Goal: Task Accomplishment & Management: Use online tool/utility

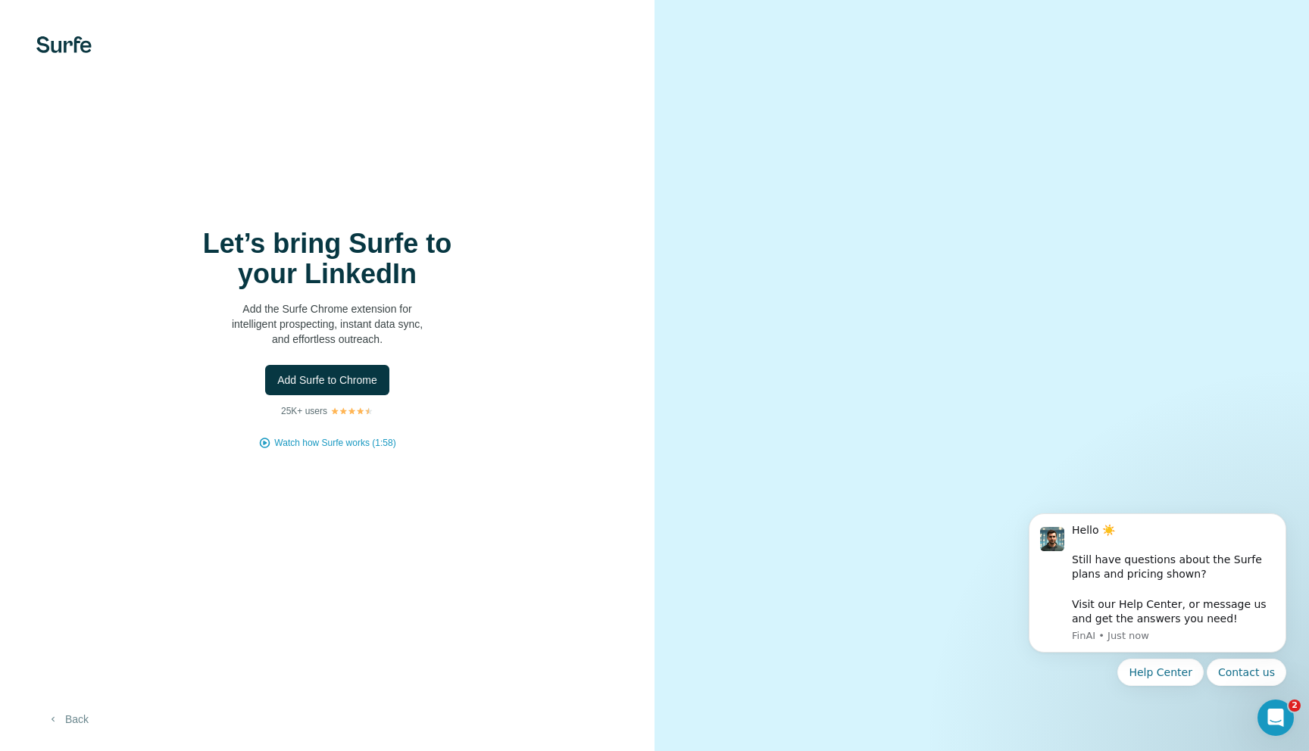
click at [79, 720] on button "Back" at bounding box center [67, 719] width 63 height 27
click at [332, 373] on span "Add Surfe to Chrome" at bounding box center [327, 380] width 100 height 15
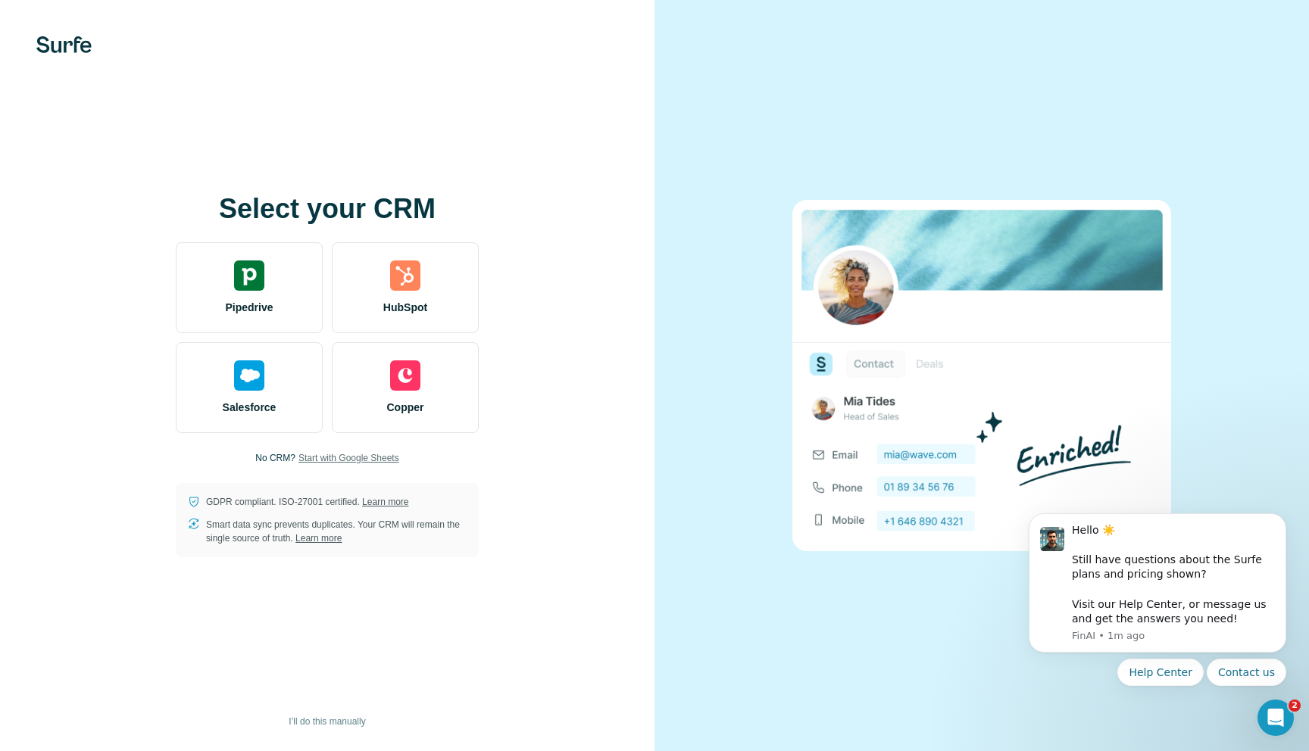
click at [332, 455] on span "Start with Google Sheets" at bounding box center [348, 459] width 101 height 14
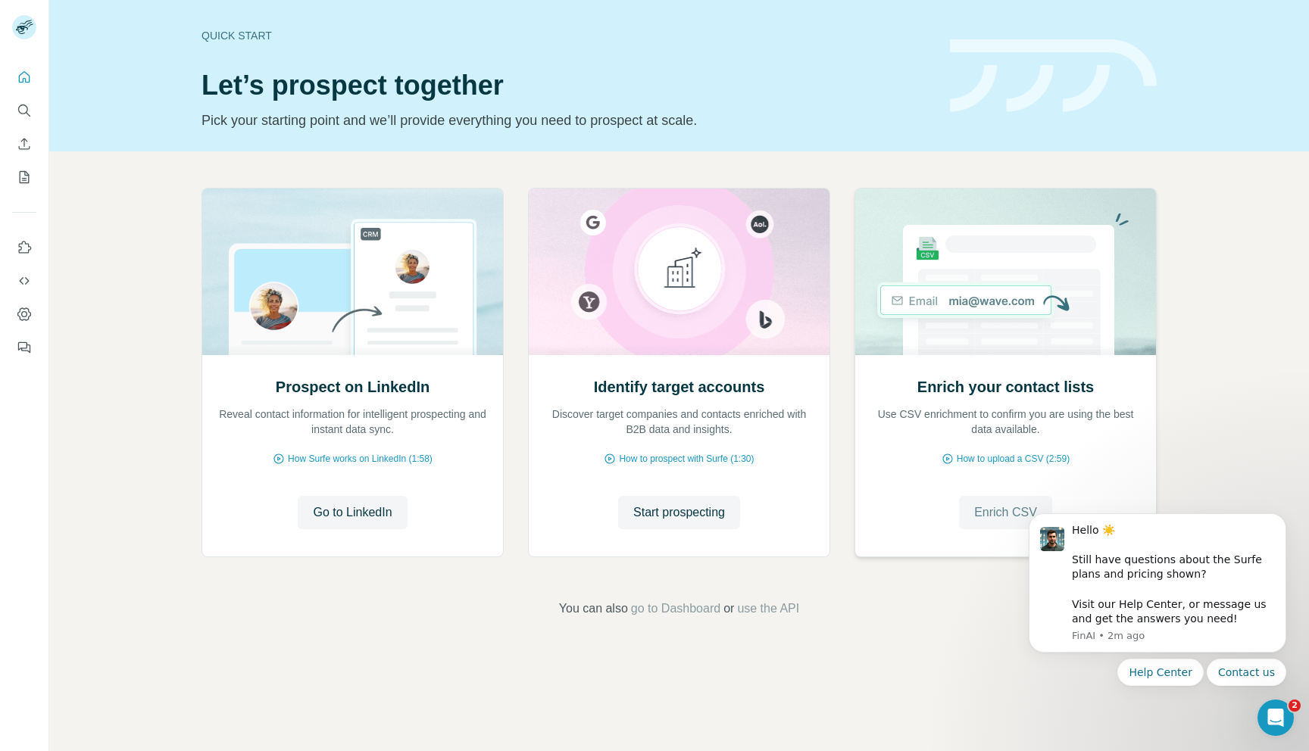
click at [983, 510] on span "Enrich CSV" at bounding box center [1005, 513] width 63 height 18
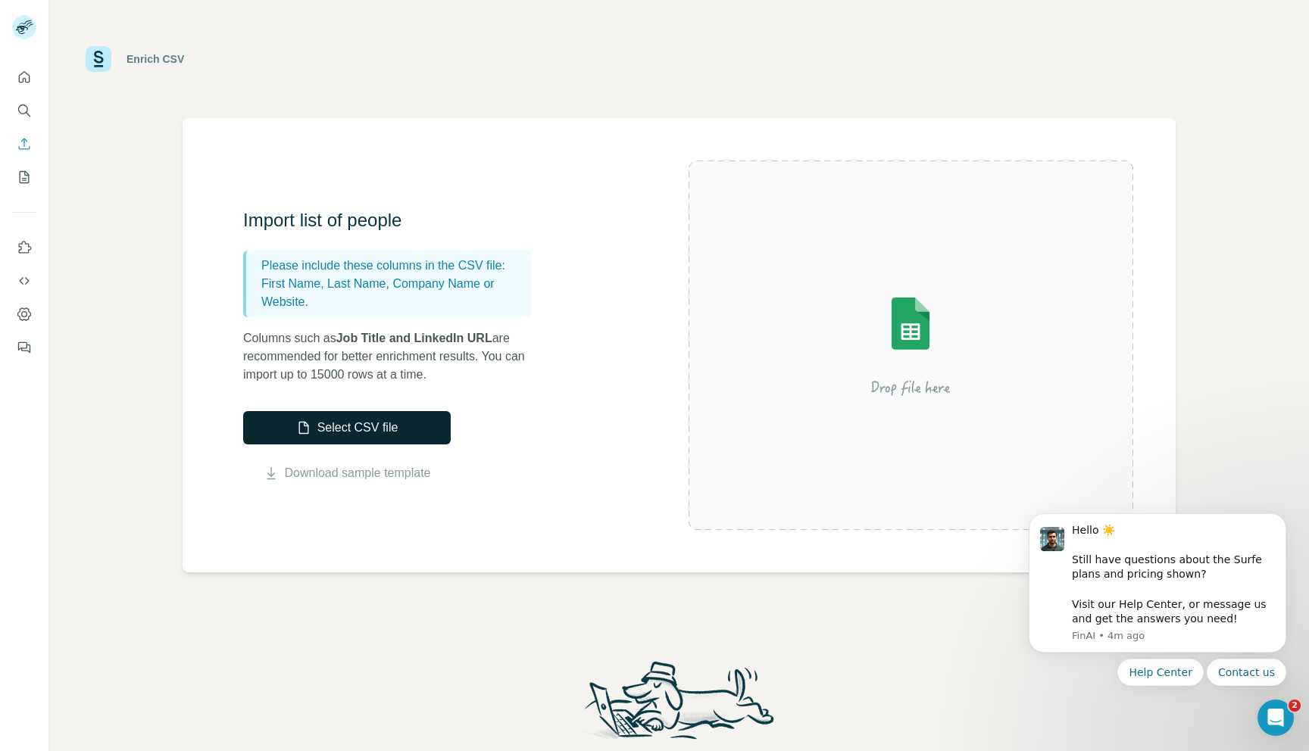
click at [429, 418] on button "Select CSV file" at bounding box center [347, 427] width 208 height 33
click at [975, 48] on div "Enrich CSV" at bounding box center [679, 58] width 1187 height 45
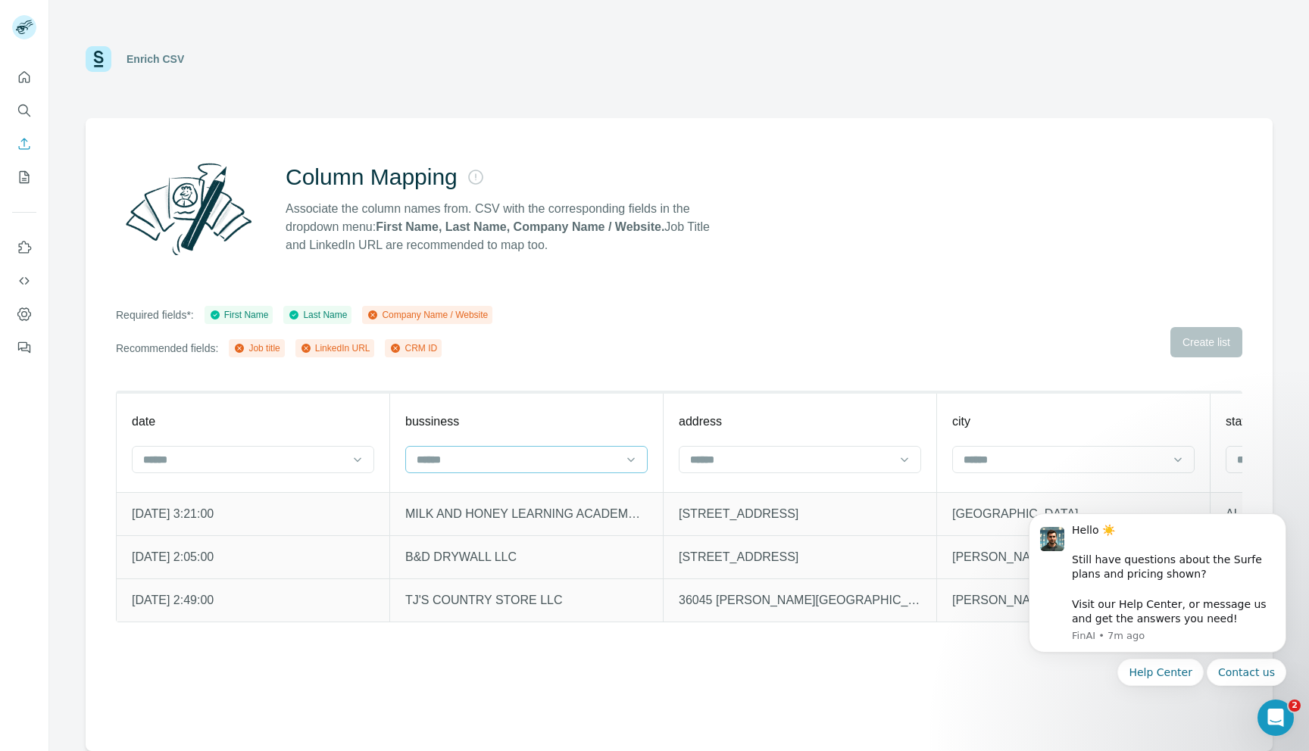
click at [496, 452] on input at bounding box center [517, 460] width 205 height 17
click at [498, 491] on div "Company Name" at bounding box center [526, 493] width 217 height 15
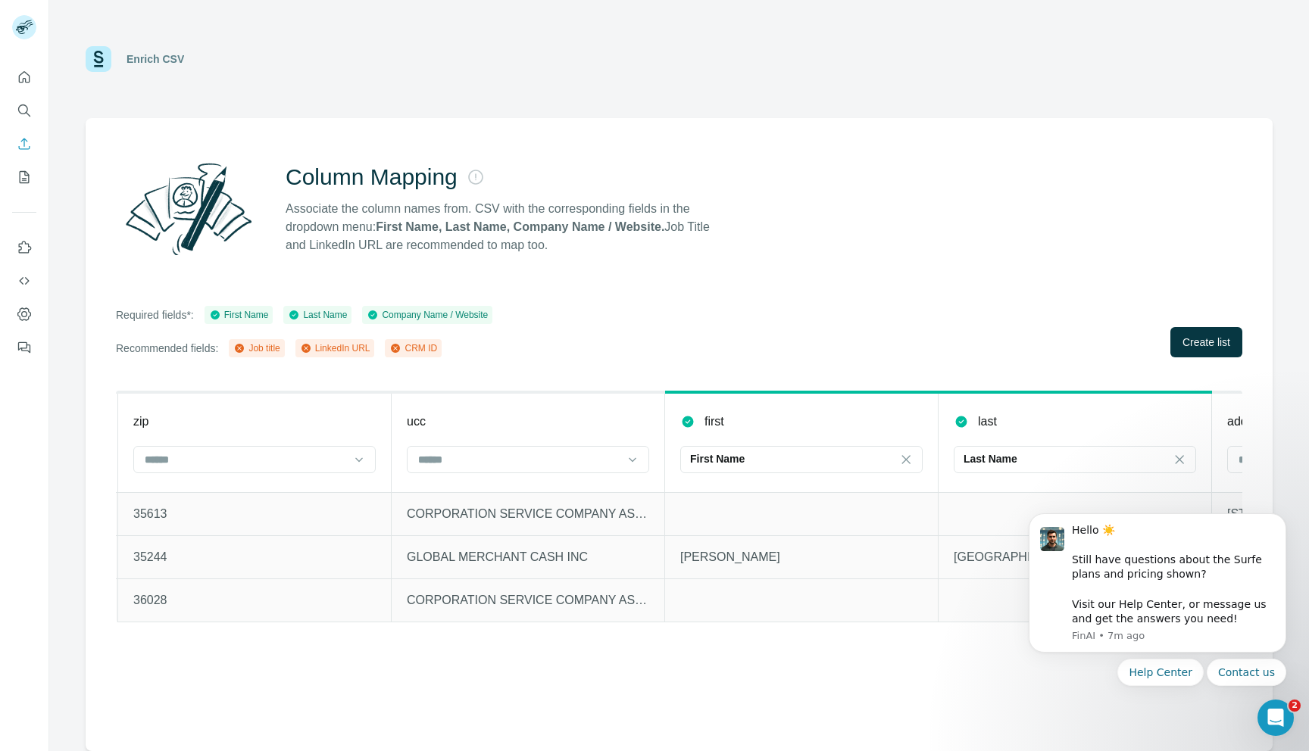
scroll to position [0, 1457]
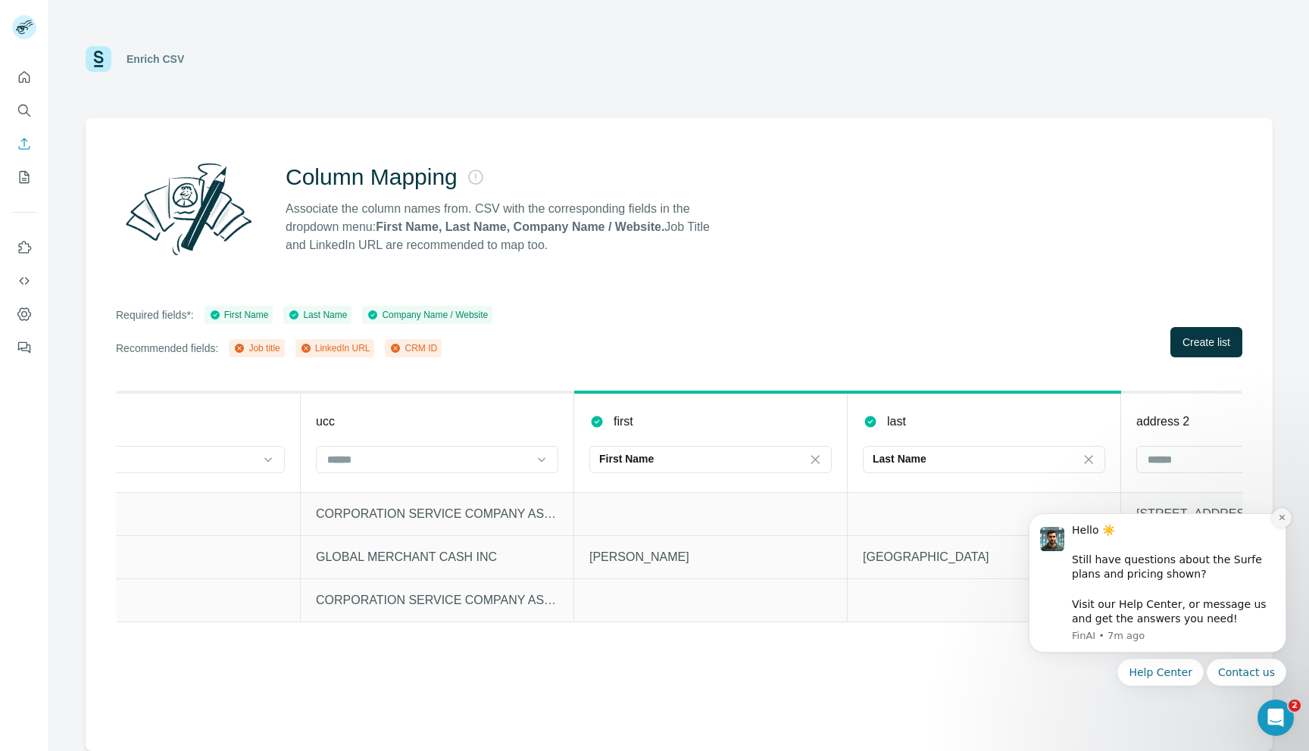
click at [1278, 514] on icon "Dismiss notification" at bounding box center [1282, 518] width 8 height 8
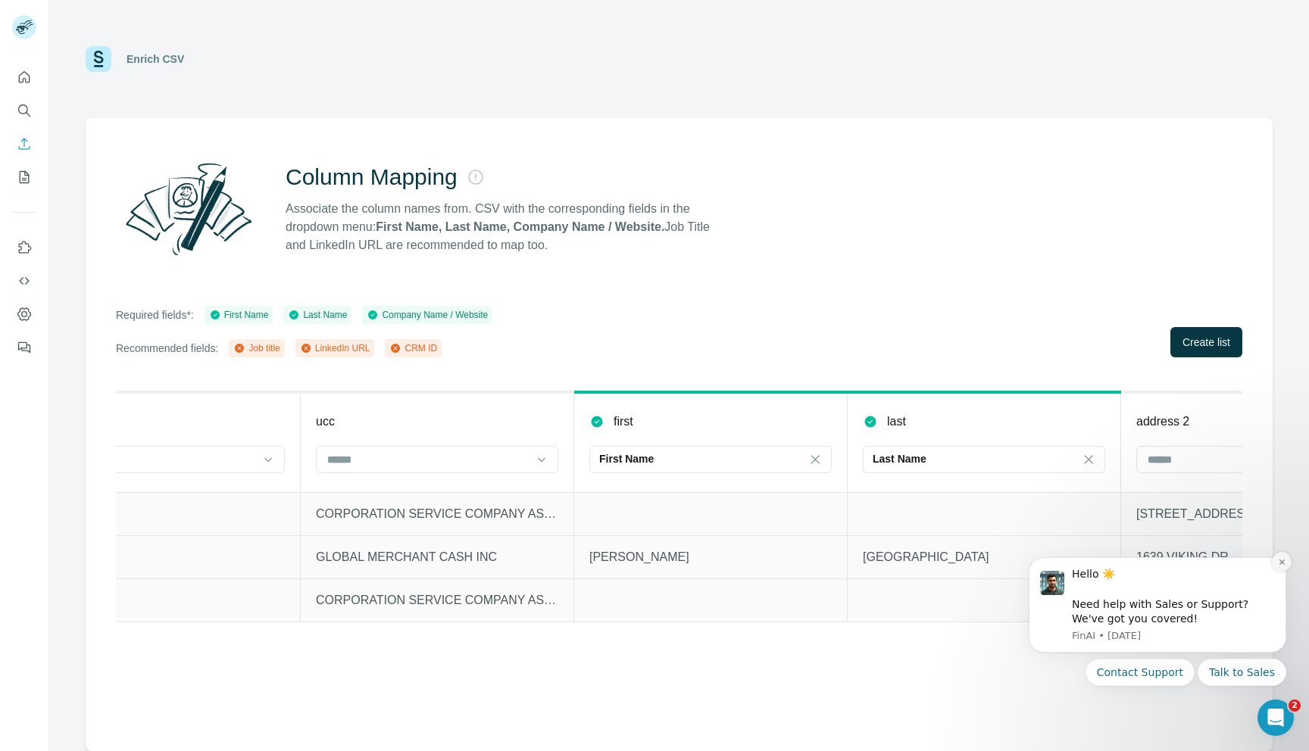
click at [1283, 570] on button "Dismiss notification" at bounding box center [1282, 562] width 20 height 20
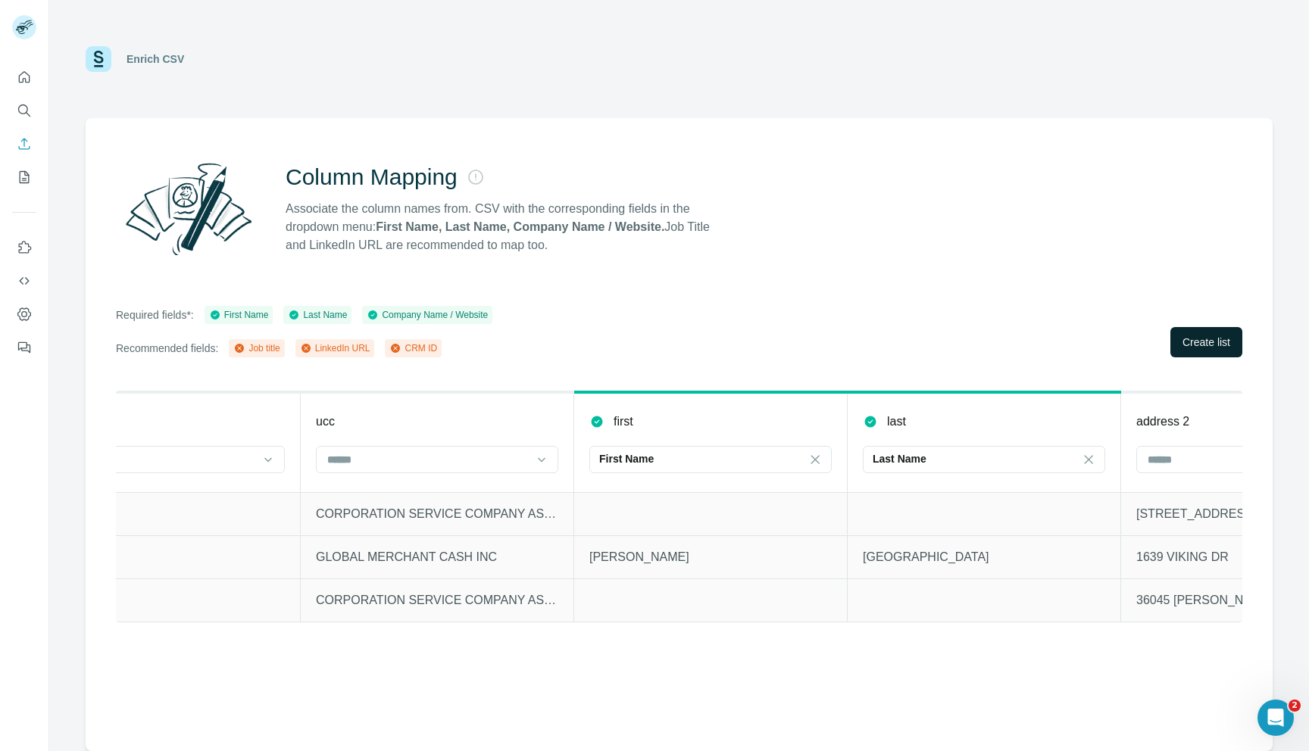
click at [1186, 333] on button "Create list" at bounding box center [1206, 342] width 72 height 30
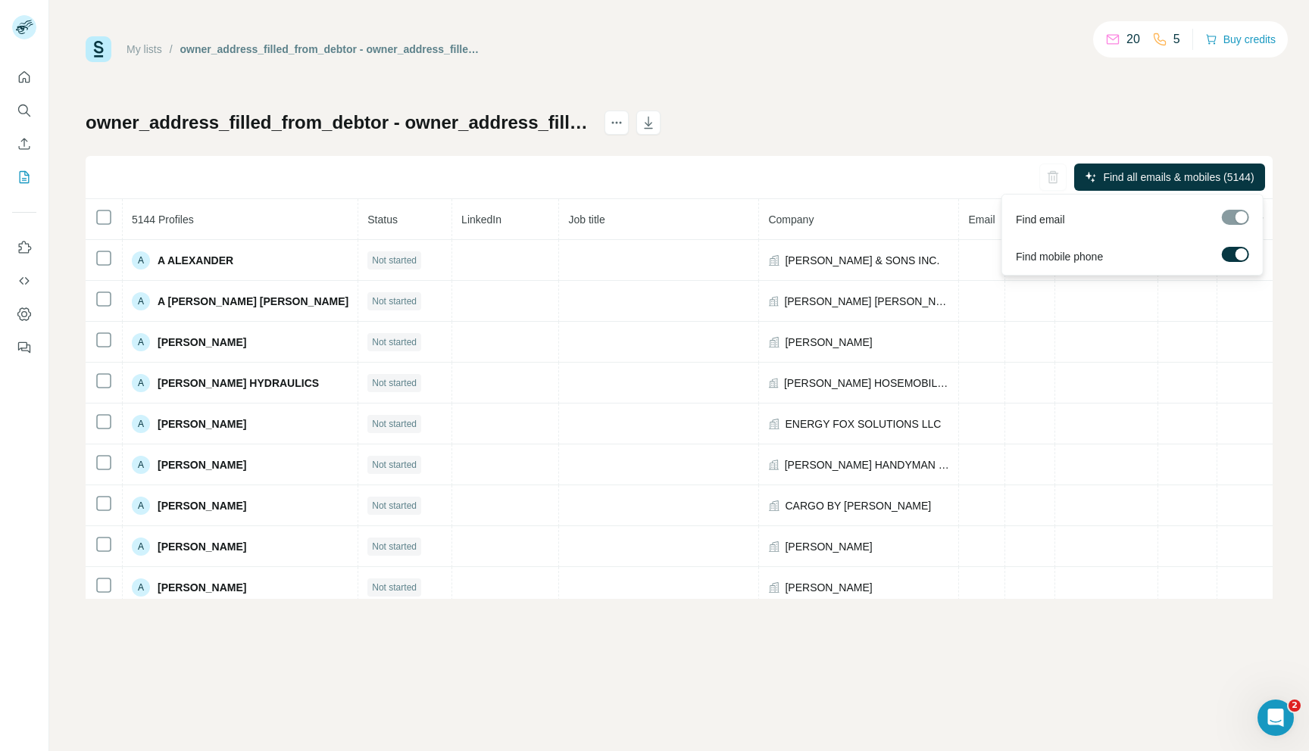
click at [1234, 213] on div at bounding box center [1235, 217] width 27 height 15
click at [1237, 218] on div at bounding box center [1235, 217] width 27 height 15
click at [1214, 183] on span "Find all emails & mobiles (5144)" at bounding box center [1178, 177] width 151 height 15
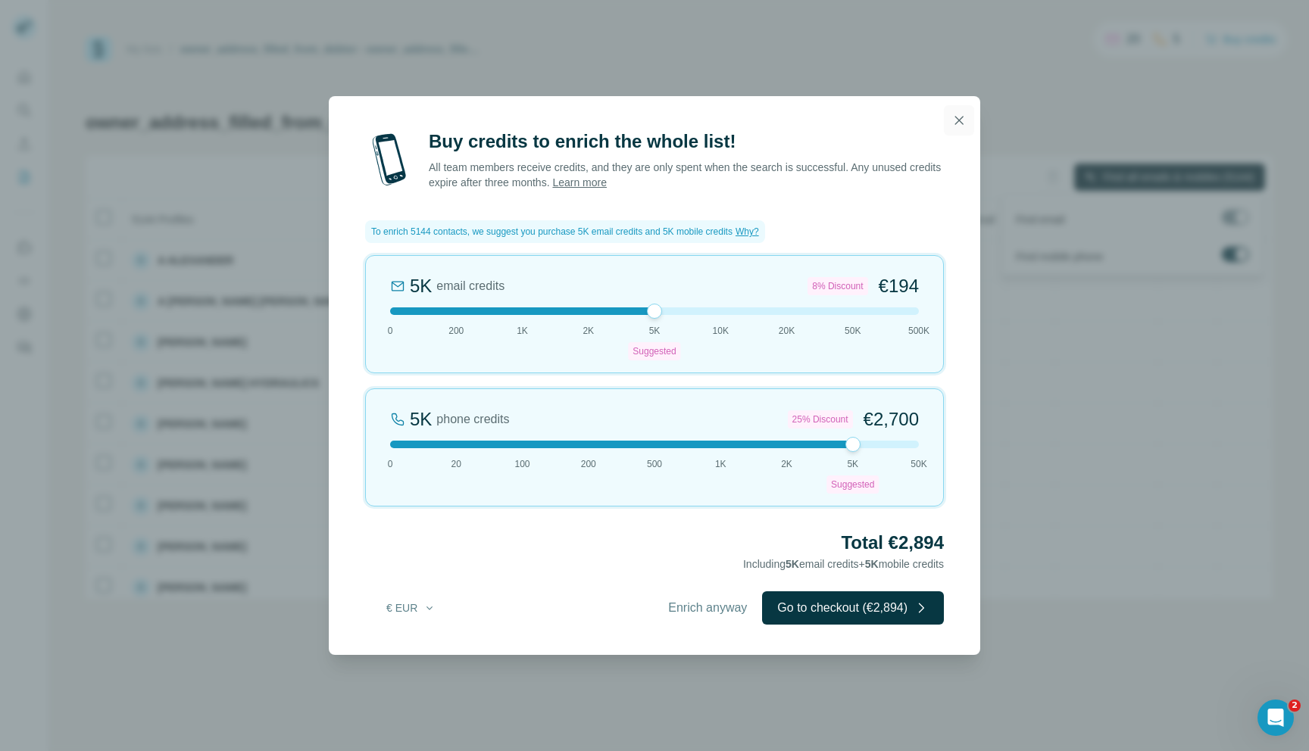
click at [957, 118] on icon "button" at bounding box center [959, 120] width 8 height 8
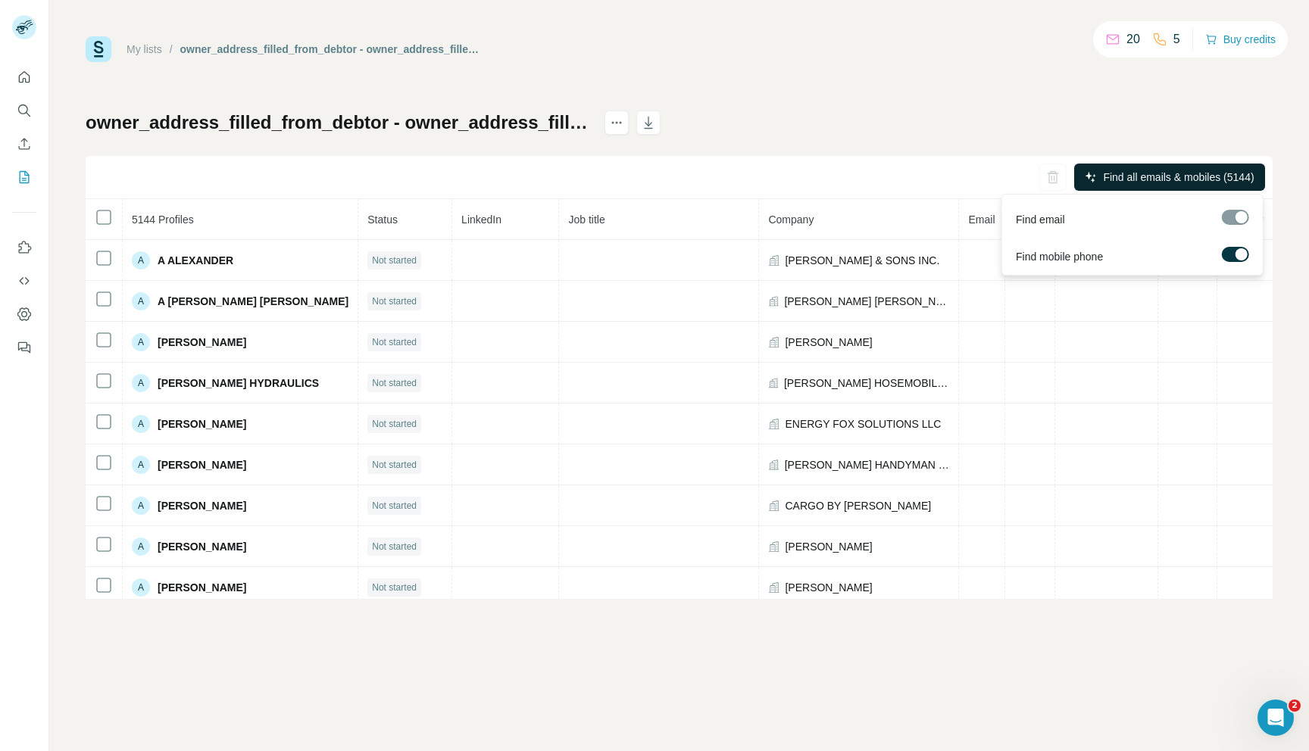
click at [1087, 172] on icon "button" at bounding box center [1091, 177] width 12 height 12
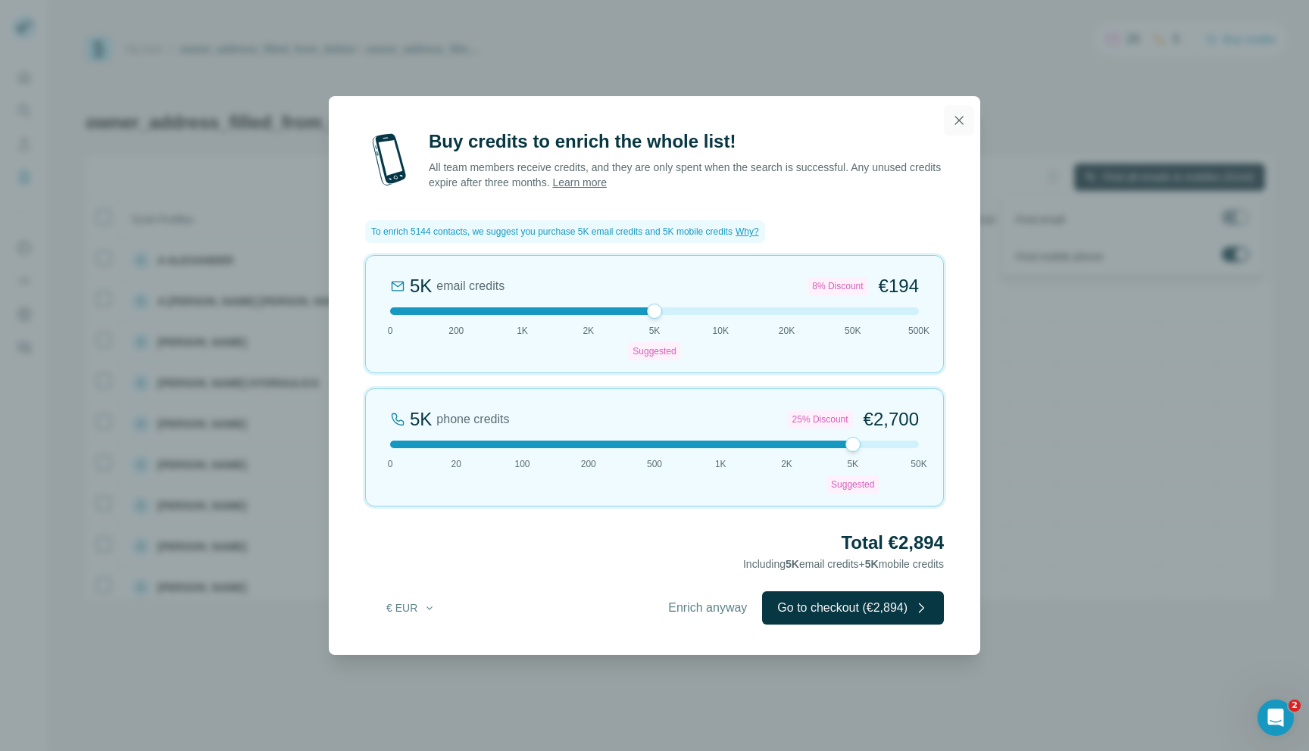
click at [957, 125] on icon "button" at bounding box center [958, 120] width 15 height 15
